Goal: Task Accomplishment & Management: Manage account settings

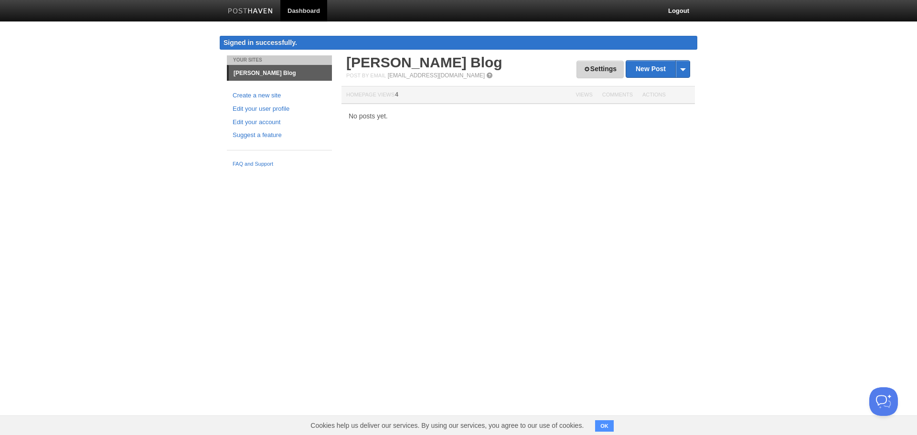
click at [602, 64] on link "Settings" at bounding box center [600, 70] width 47 height 18
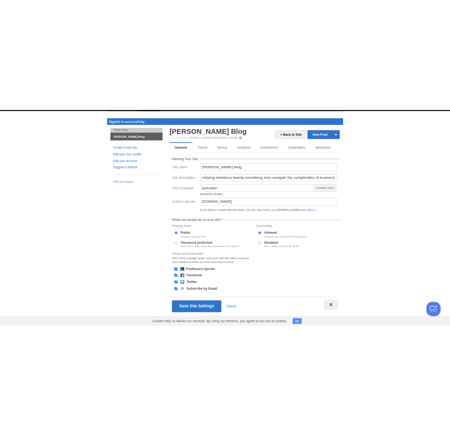
scroll to position [28, 0]
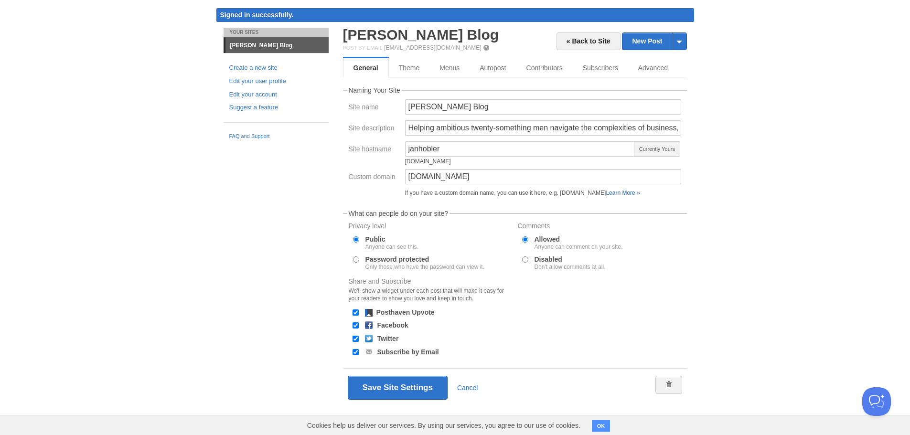
click at [637, 194] on link "Learn More »" at bounding box center [623, 193] width 34 height 7
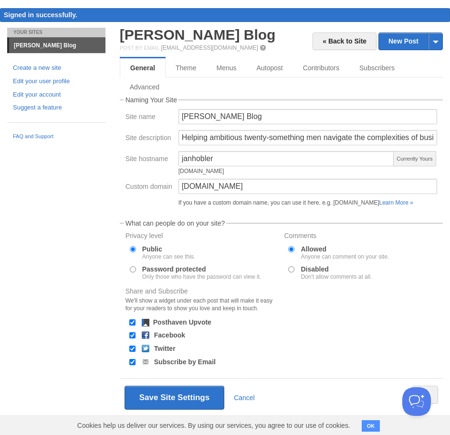
click at [237, 211] on form "Naming Your Site Site name [PERSON_NAME] Blog Site description Helping ambitiou…" at bounding box center [281, 256] width 323 height 320
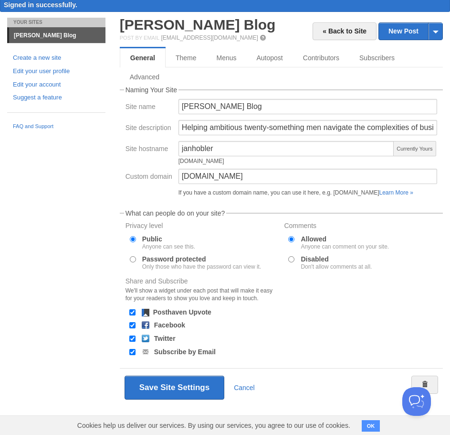
click at [280, 204] on form "Naming Your Site Site name [PERSON_NAME] Blog Site description Helping ambitiou…" at bounding box center [281, 246] width 323 height 320
click at [159, 192] on div "Custom domain [DOMAIN_NAME] If you have a custom domain name, you can use it he…" at bounding box center [282, 185] width 318 height 32
click at [53, 192] on div "Your Sites [PERSON_NAME] Blog Create a new site Edit your user profile Edit you…" at bounding box center [225, 226] width 450 height 417
click at [88, 253] on div "Your Sites [PERSON_NAME] Blog Create a new site Edit your user profile Edit you…" at bounding box center [225, 226] width 450 height 417
drag, startPoint x: 335, startPoint y: 175, endPoint x: 118, endPoint y: 166, distance: 216.6
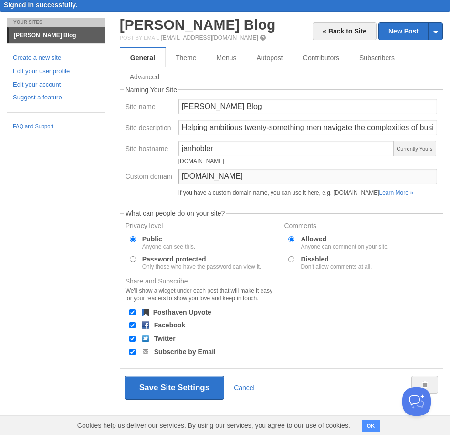
click at [118, 166] on div "« Back to Site New Post by Web by Email [PERSON_NAME] Blog Post by Email [EMAIL…" at bounding box center [282, 226] width 338 height 417
click at [33, 215] on div "Your Sites [PERSON_NAME] Blog Create a new site Edit your user profile Edit you…" at bounding box center [225, 226] width 450 height 417
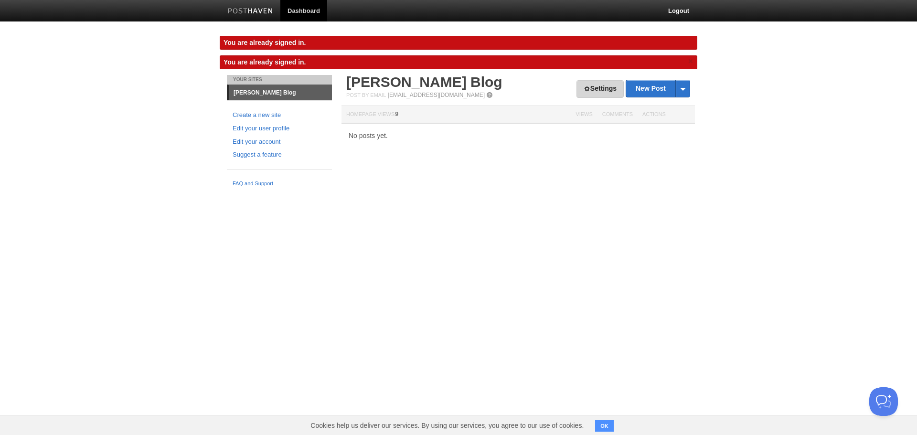
click at [598, 87] on link "Settings" at bounding box center [600, 89] width 47 height 18
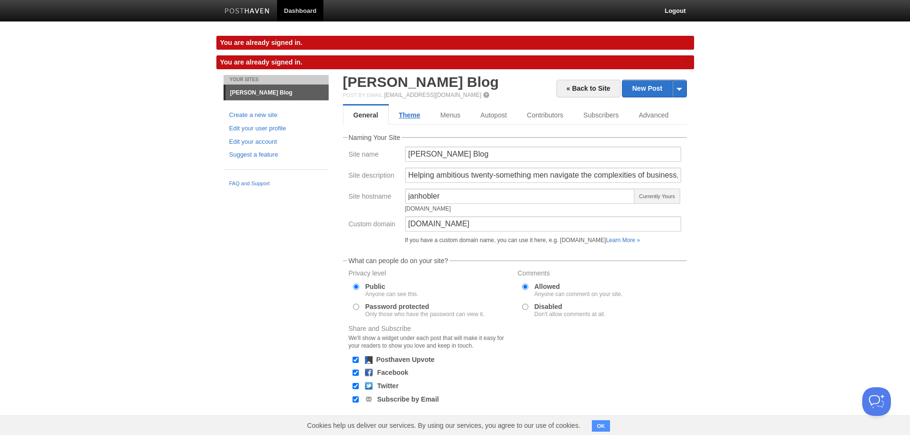
click at [408, 118] on link "Theme" at bounding box center [410, 115] width 42 height 19
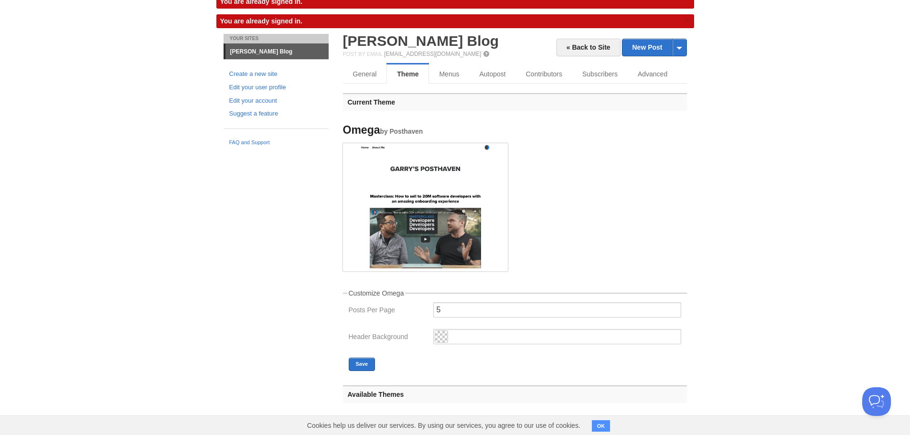
scroll to position [287, 0]
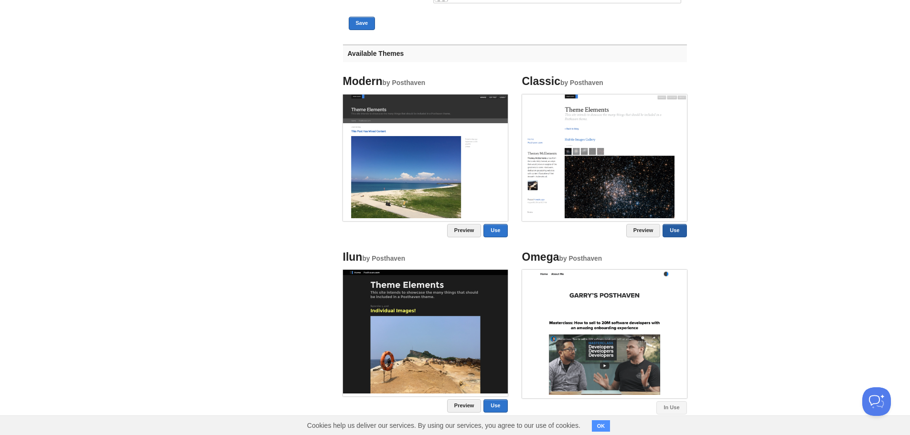
click at [684, 232] on link "Use" at bounding box center [675, 230] width 24 height 13
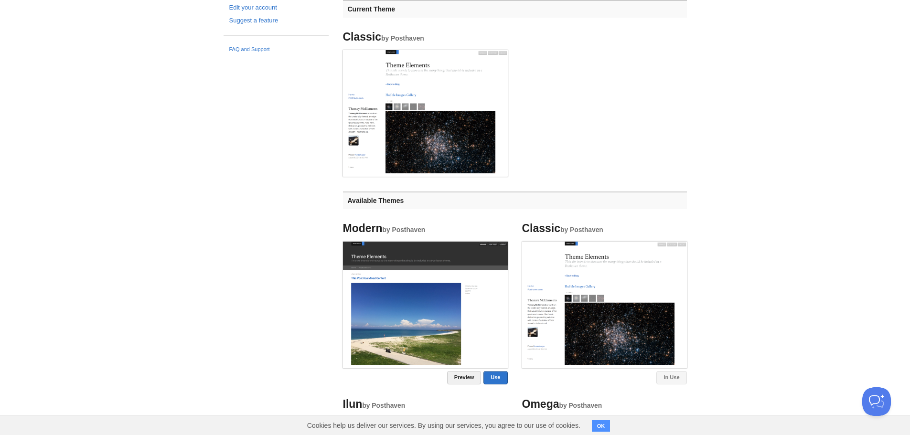
scroll to position [0, 0]
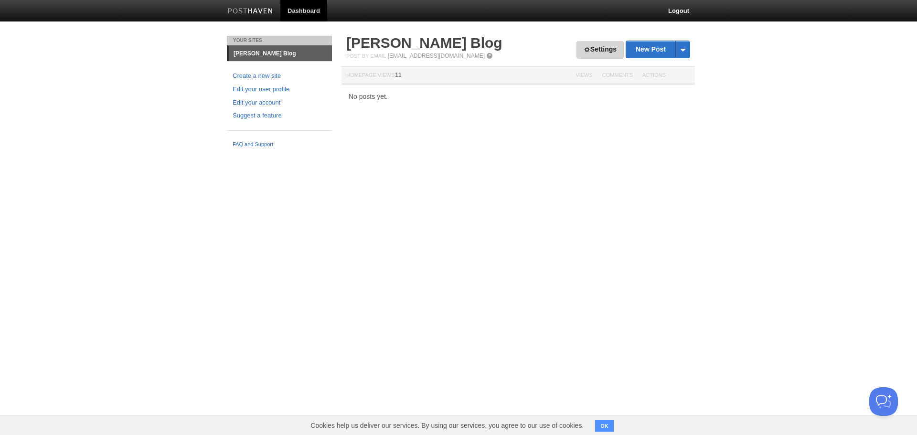
click at [595, 47] on link "Settings" at bounding box center [600, 50] width 47 height 18
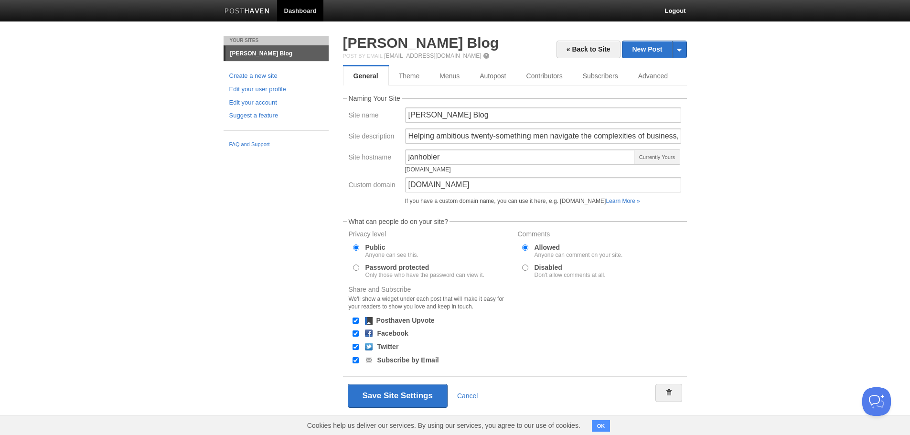
click at [464, 149] on div "Helping ambitious twenty-something men navigate the complexities of business, c…" at bounding box center [543, 138] width 282 height 21
click at [476, 128] on fieldset "Naming Your Site Site name Jan Hobler’s Blog Site description Helping ambitious…" at bounding box center [515, 152] width 344 height 114
click at [473, 136] on input "Helping ambitious twenty-something men navigate the complexities of business, c…" at bounding box center [543, 135] width 276 height 15
click at [479, 119] on input "[PERSON_NAME] Blog" at bounding box center [543, 114] width 276 height 15
drag, startPoint x: 479, startPoint y: 117, endPoint x: 444, endPoint y: 118, distance: 34.9
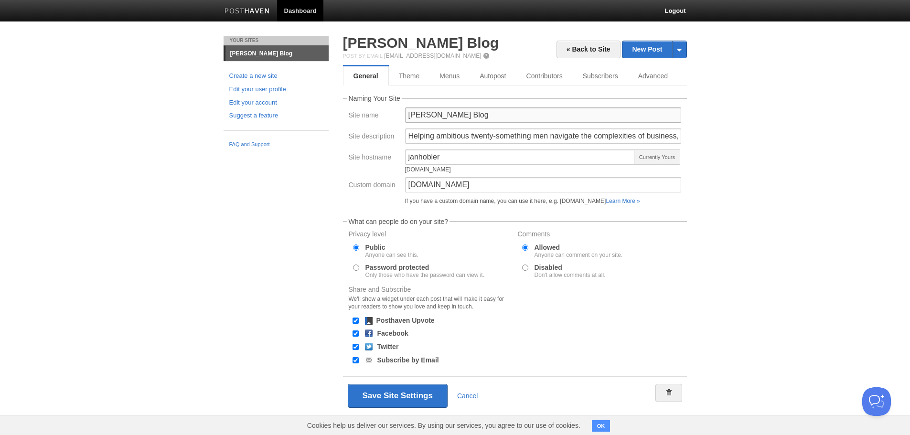
click at [444, 118] on input "[PERSON_NAME] Blog" at bounding box center [543, 114] width 276 height 15
type input "Jan Hobler"
click at [500, 134] on input "Helping ambitious twenty-something men navigate the complexities of business, c…" at bounding box center [543, 135] width 276 height 15
click at [547, 105] on fieldset "Naming Your Site Site name Jan Hobler Site description Helping ambitious twenty…" at bounding box center [515, 152] width 344 height 114
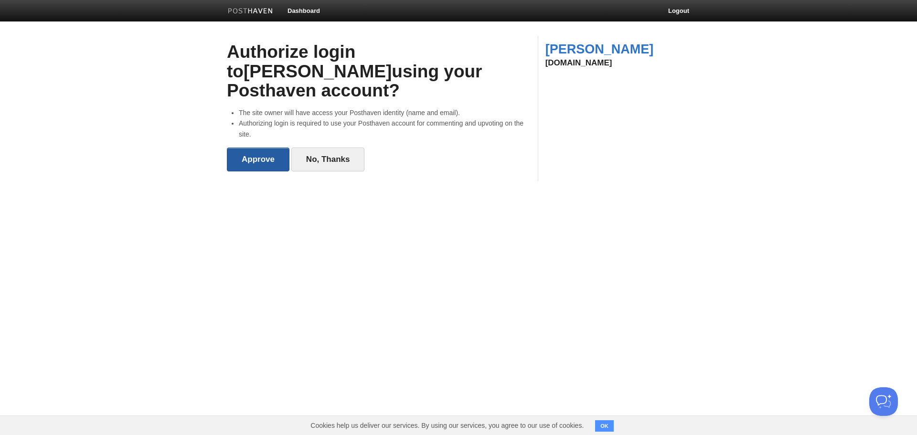
click at [255, 148] on input "Approve" at bounding box center [258, 160] width 63 height 24
